Goal: Information Seeking & Learning: Understand process/instructions

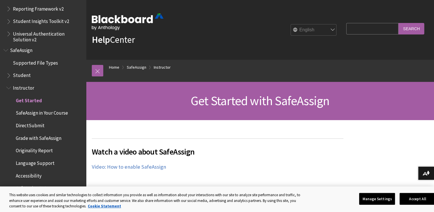
click at [25, 78] on span "Student" at bounding box center [22, 75] width 18 height 8
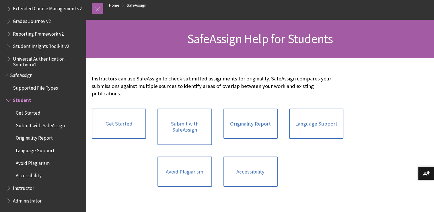
scroll to position [61, 0]
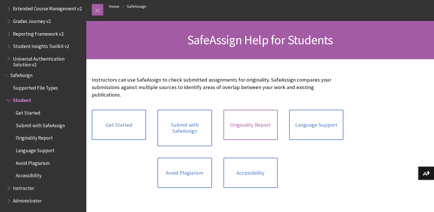
click at [268, 122] on link "Originality Report" at bounding box center [250, 124] width 54 height 30
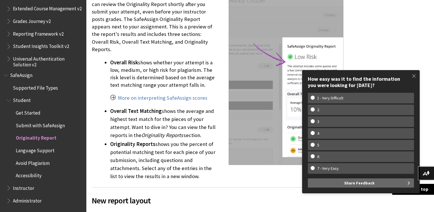
scroll to position [602, 0]
click at [413, 75] on span at bounding box center [414, 76] width 12 height 12
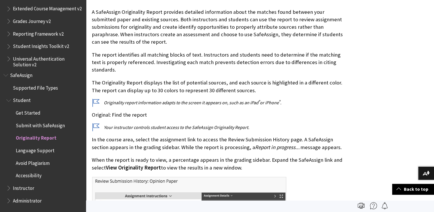
scroll to position [126, 0]
